Goal: Transaction & Acquisition: Subscribe to service/newsletter

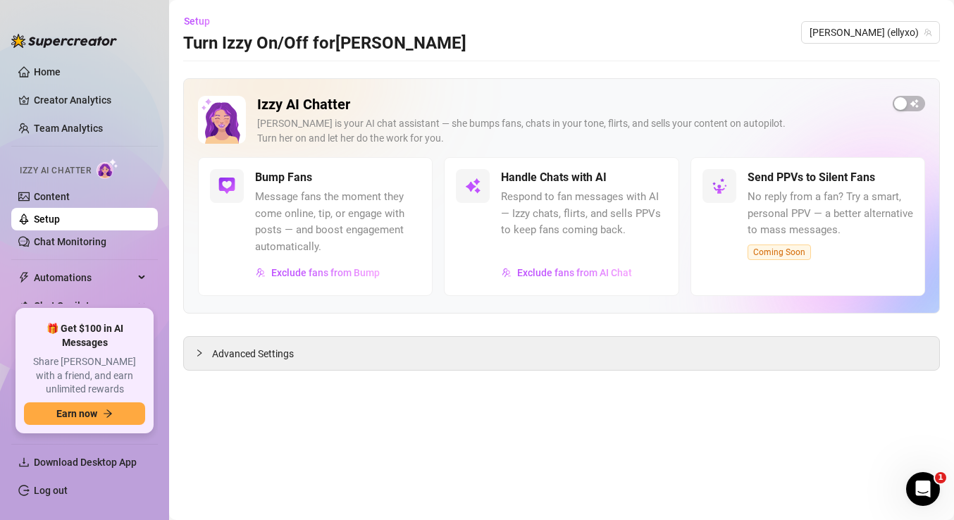
click at [54, 224] on link "Setup" at bounding box center [47, 219] width 26 height 11
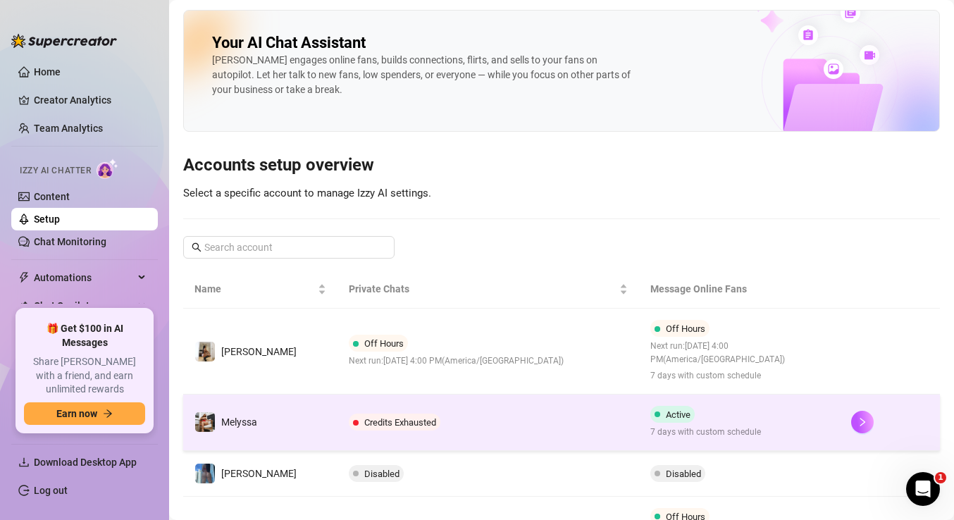
click at [413, 431] on td "Credits Exhausted" at bounding box center [488, 423] width 301 height 56
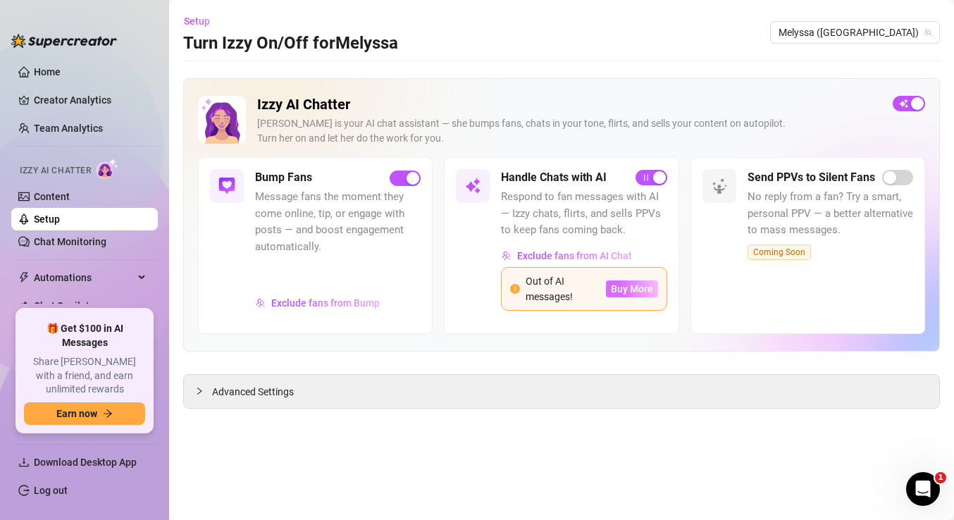
click at [622, 286] on span "Buy More" at bounding box center [632, 288] width 42 height 11
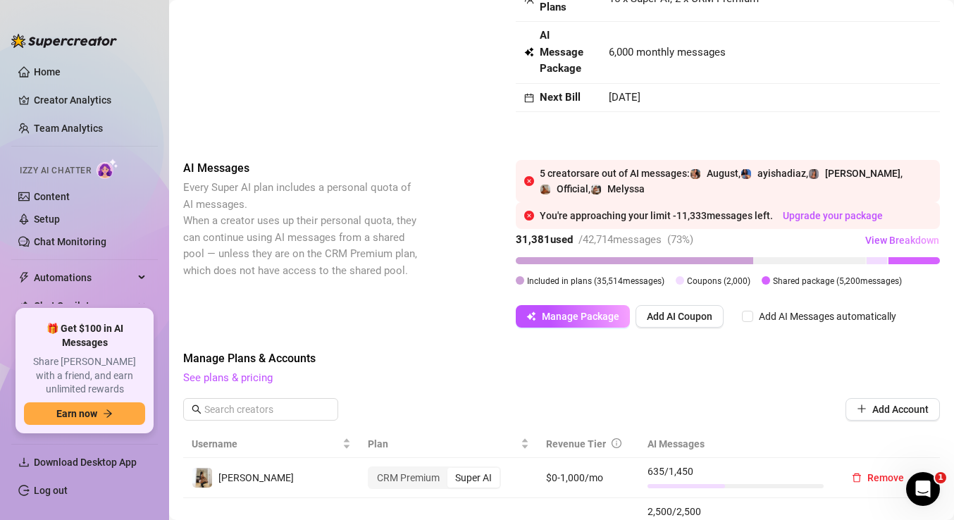
scroll to position [96, 0]
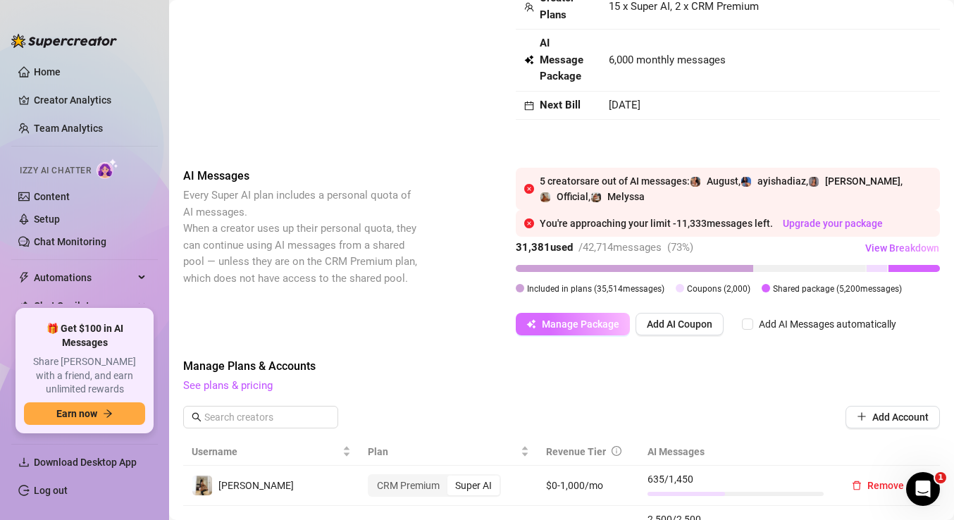
click at [564, 329] on span "Manage Package" at bounding box center [581, 324] width 78 height 11
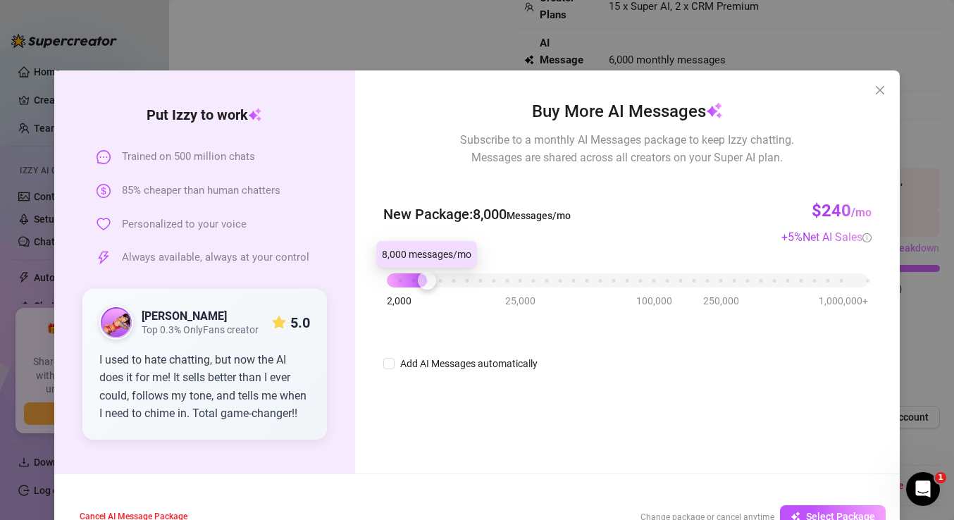
drag, startPoint x: 409, startPoint y: 279, endPoint x: 424, endPoint y: 280, distance: 15.5
click at [424, 280] on div at bounding box center [427, 280] width 18 height 18
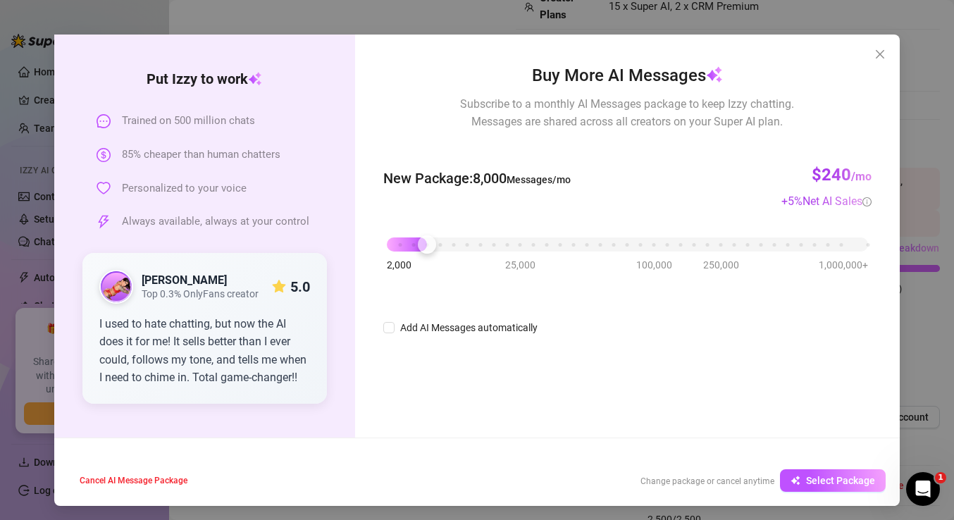
scroll to position [35, 0]
click at [813, 479] on span "Select Package" at bounding box center [840, 481] width 69 height 11
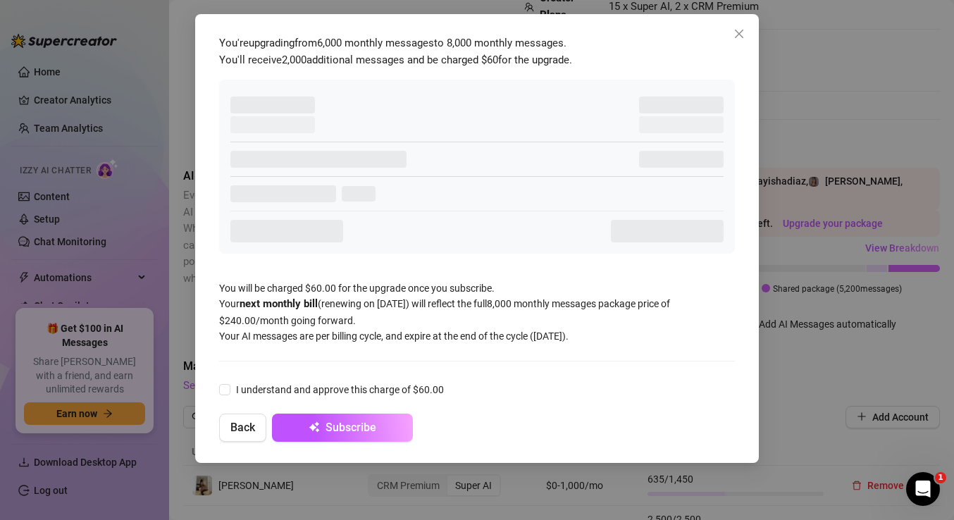
scroll to position [0, 0]
click at [224, 384] on input "I understand and approve this charge of $60.00" at bounding box center [224, 389] width 10 height 10
checkbox input "true"
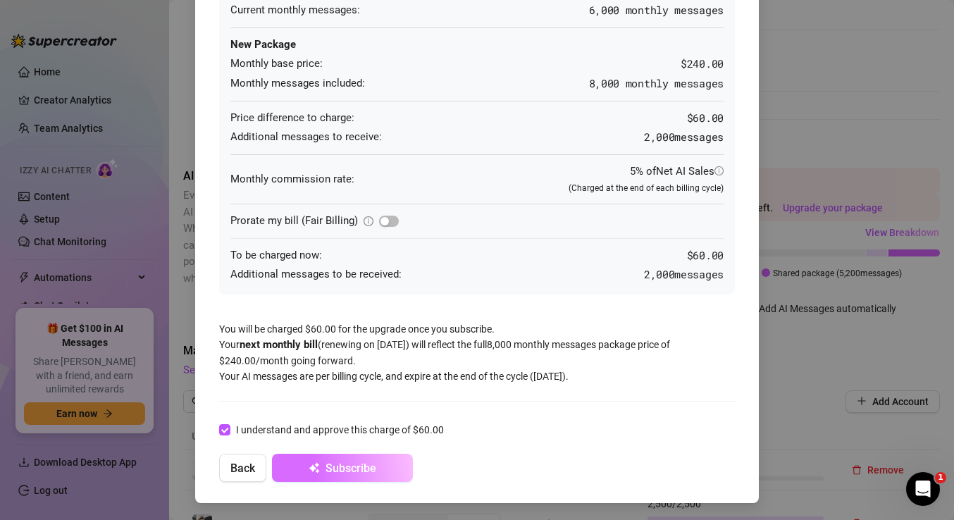
scroll to position [136, 0]
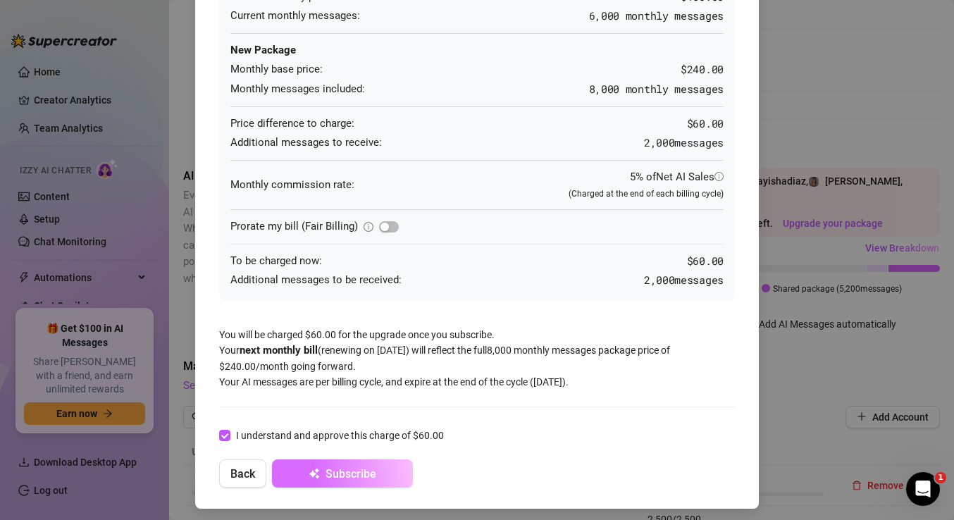
click at [332, 468] on span "Subscribe" at bounding box center [351, 473] width 51 height 13
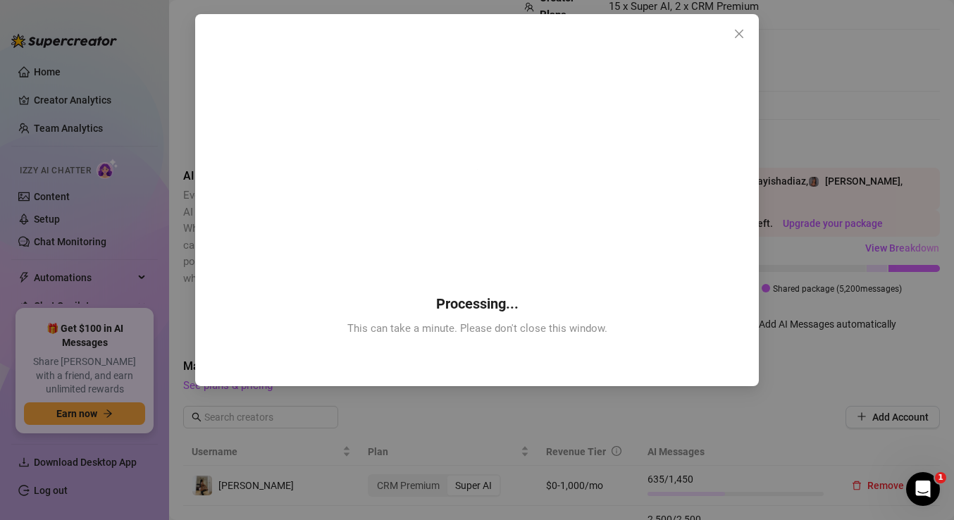
scroll to position [0, 0]
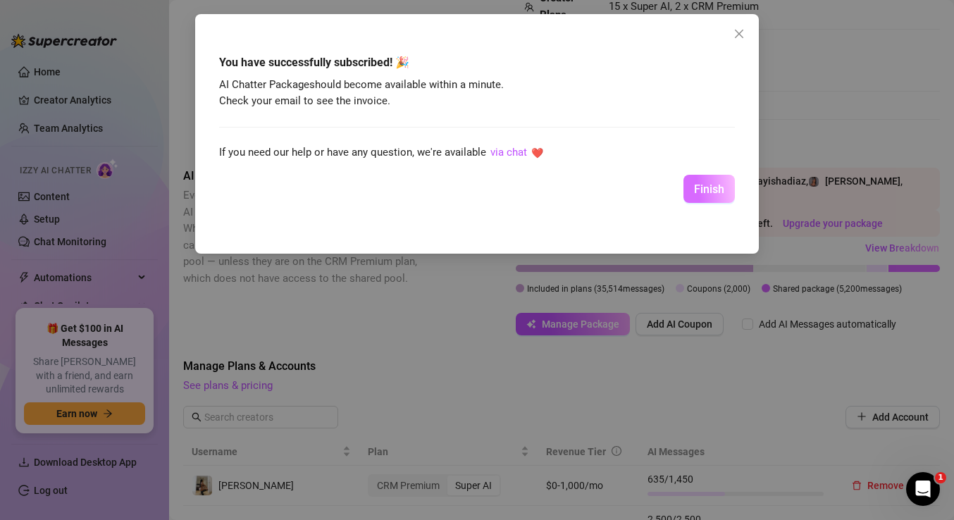
click at [699, 183] on span "Finish" at bounding box center [709, 189] width 30 height 13
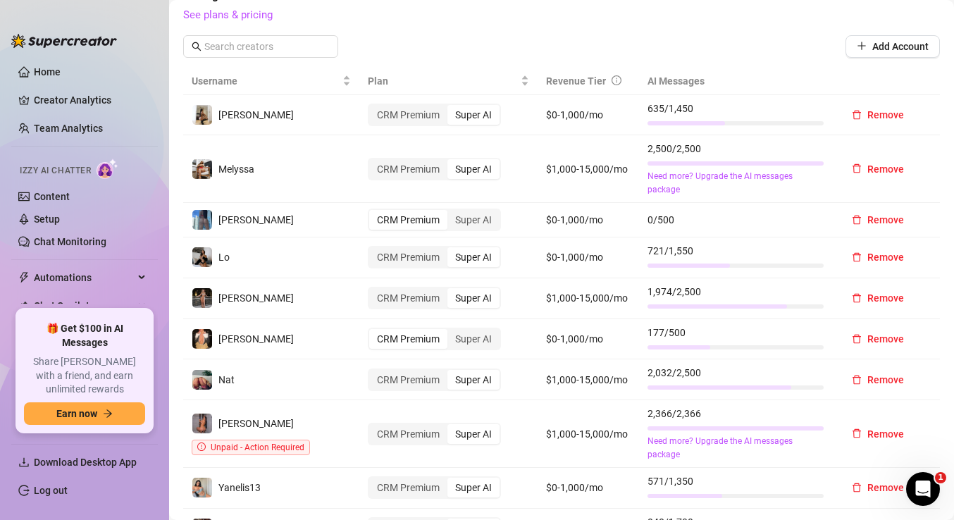
scroll to position [615, 0]
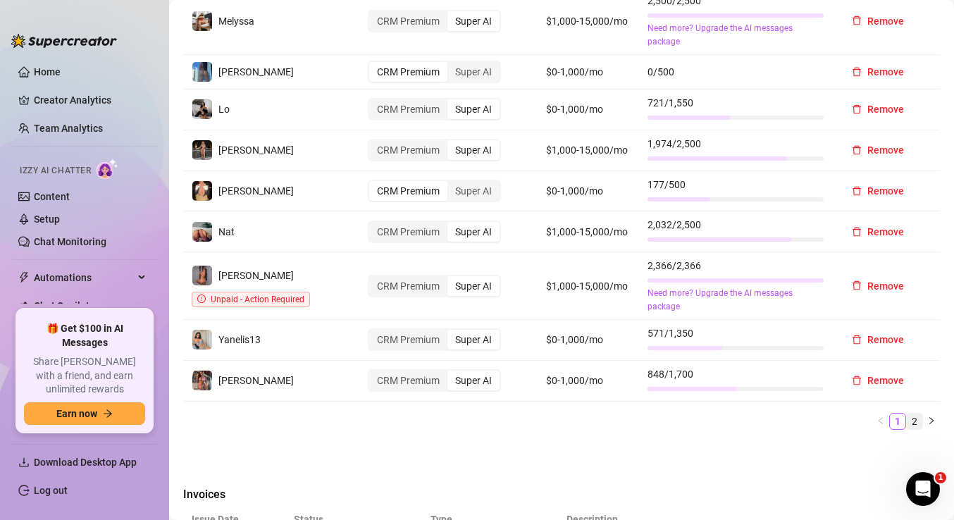
click at [914, 417] on link "2" at bounding box center [915, 422] width 16 height 16
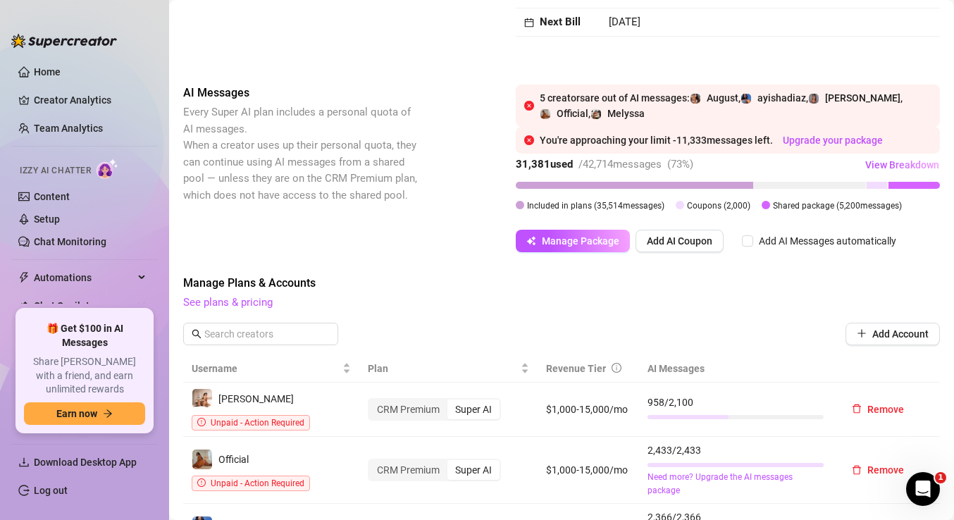
scroll to position [169, 0]
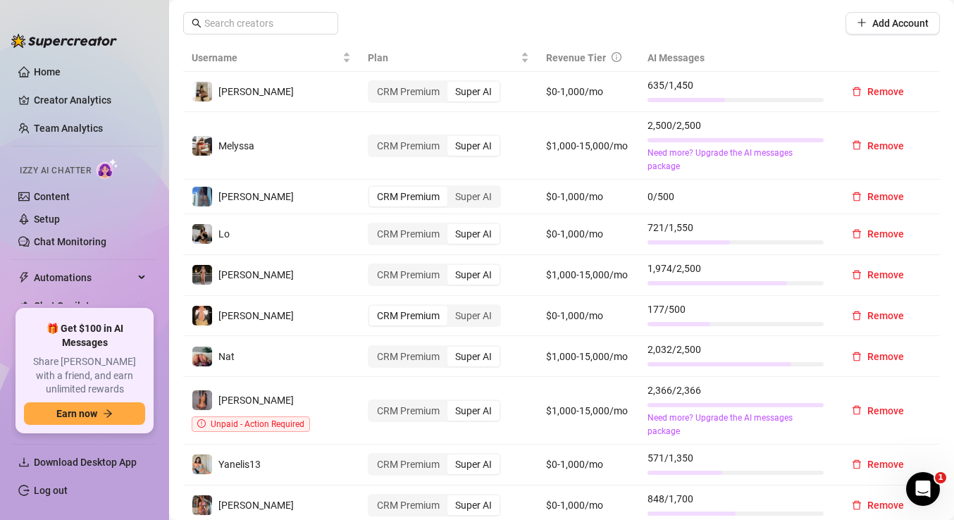
scroll to position [454, 0]
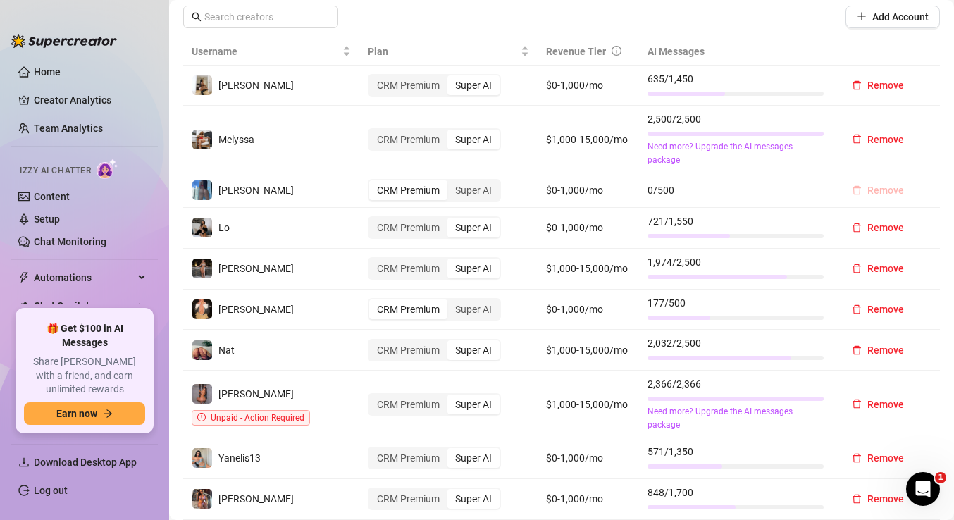
click at [882, 189] on span "Remove" at bounding box center [886, 190] width 37 height 11
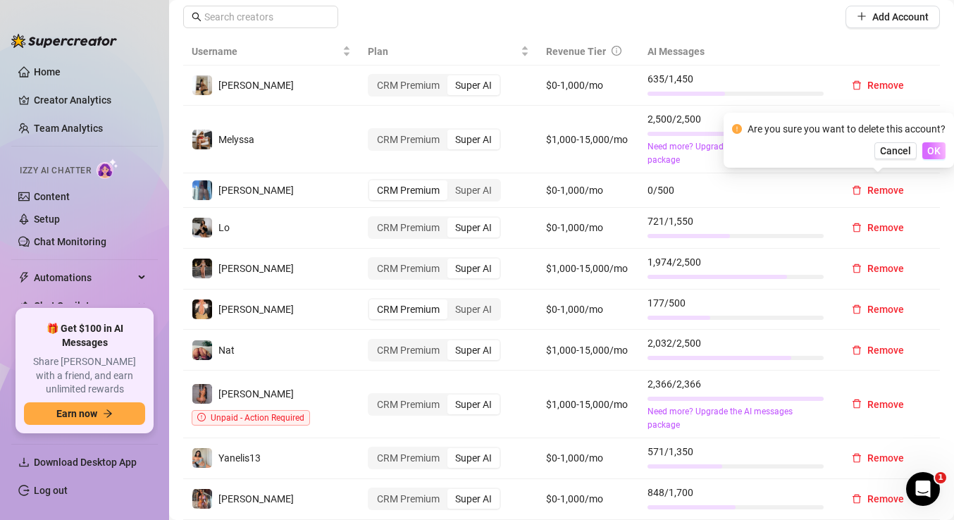
click at [936, 149] on span "OK" at bounding box center [933, 150] width 13 height 11
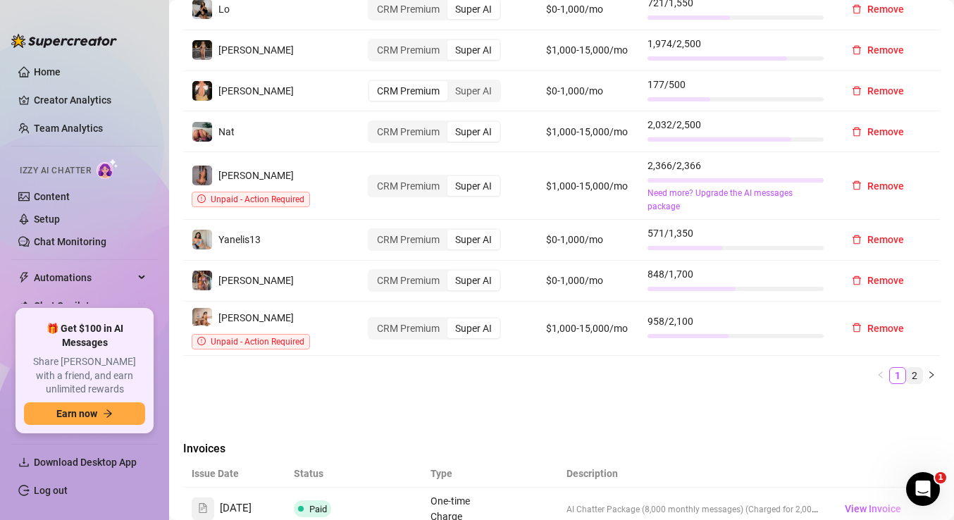
scroll to position [657, 0]
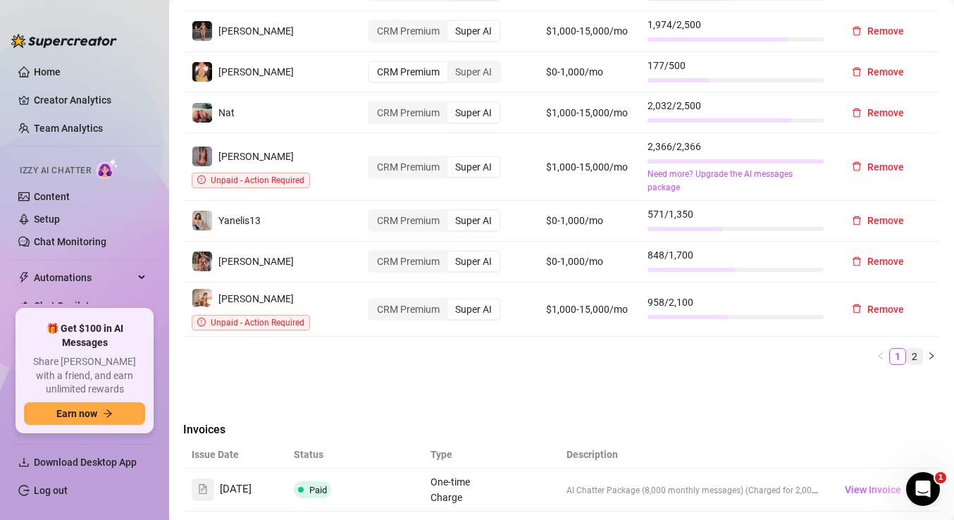
click at [912, 350] on link "2" at bounding box center [915, 357] width 16 height 16
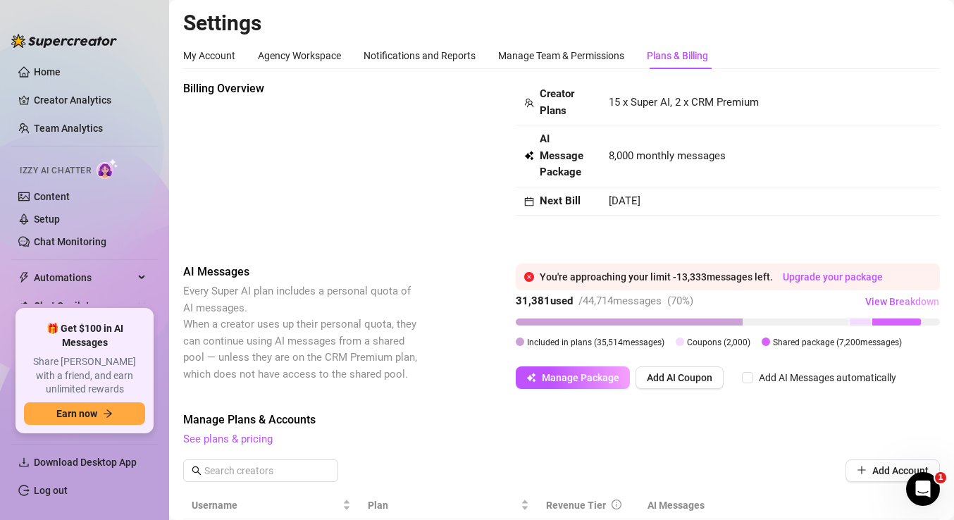
scroll to position [0, 0]
click at [44, 225] on link "Setup" at bounding box center [47, 219] width 26 height 11
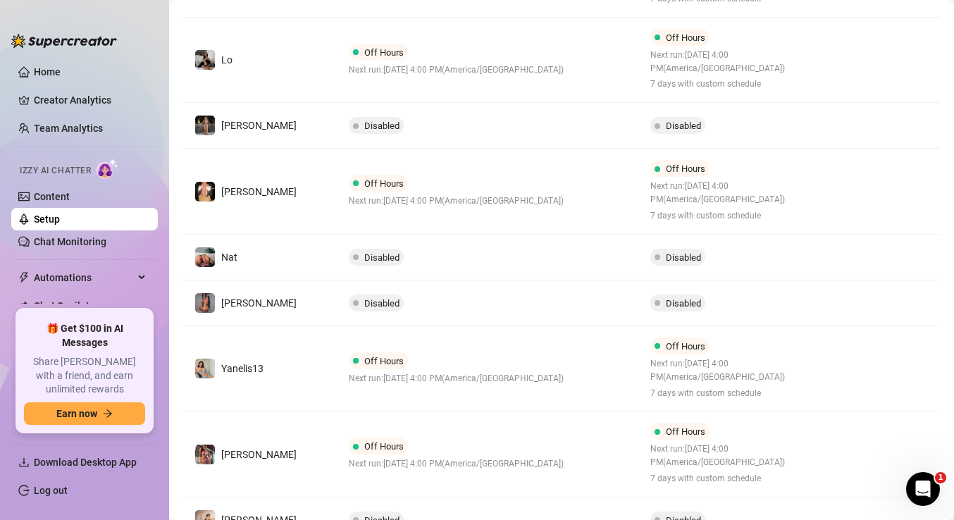
scroll to position [528, 0]
